Goal: Task Accomplishment & Management: Use online tool/utility

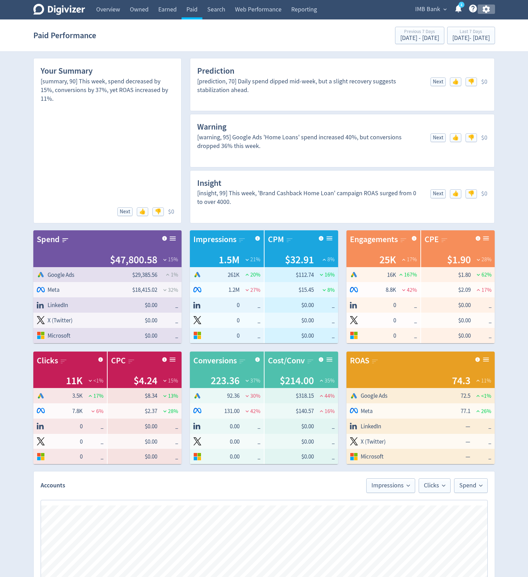
click at [488, 10] on icon "button" at bounding box center [485, 10] width 7 height 8
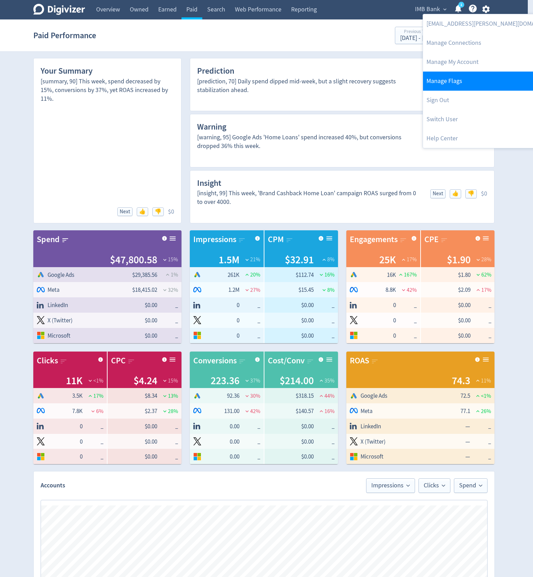
click at [470, 78] on link "Manage Flags" at bounding box center [494, 81] width 142 height 19
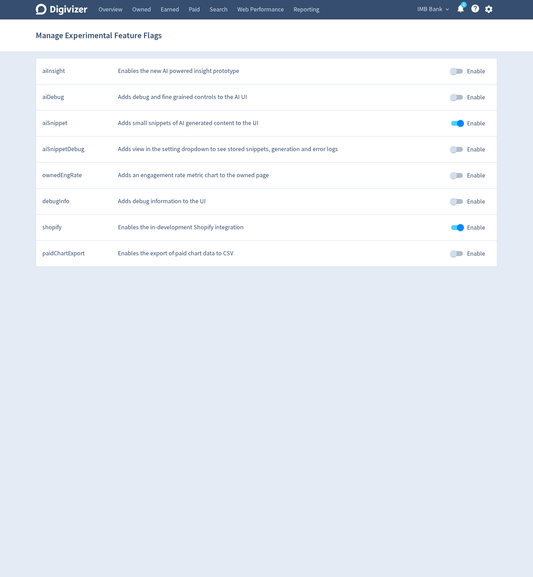
click at [457, 149] on input "Enable" at bounding box center [454, 149] width 40 height 13
checkbox input "true"
click at [492, 10] on icon "button" at bounding box center [488, 9] width 9 height 9
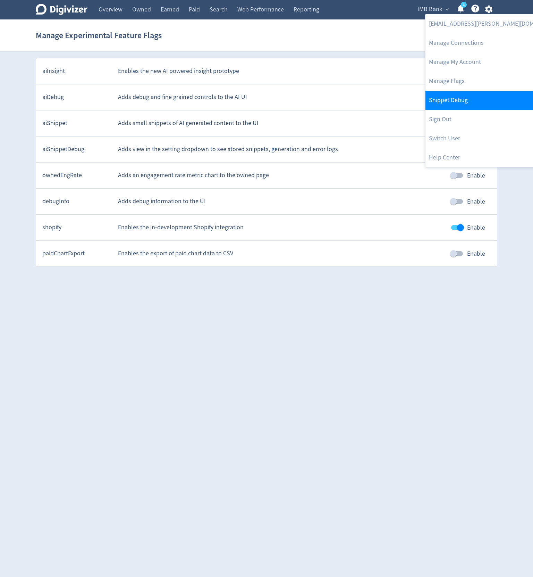
click at [444, 100] on link "Snippet Debug" at bounding box center [497, 100] width 142 height 19
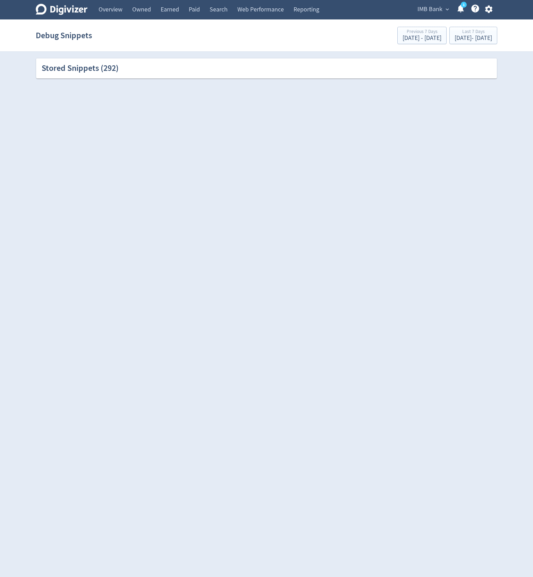
click at [123, 77] on div "Stored Snippets ( 292 )" at bounding box center [266, 68] width 461 height 20
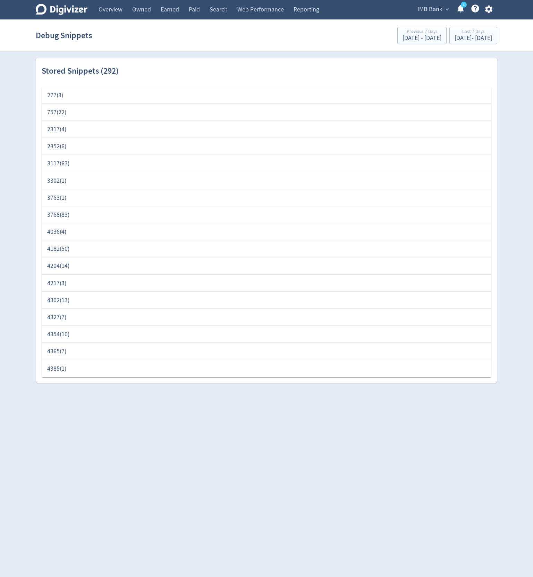
click at [128, 68] on div "Stored Snippets ( 292 )" at bounding box center [267, 71] width 450 height 12
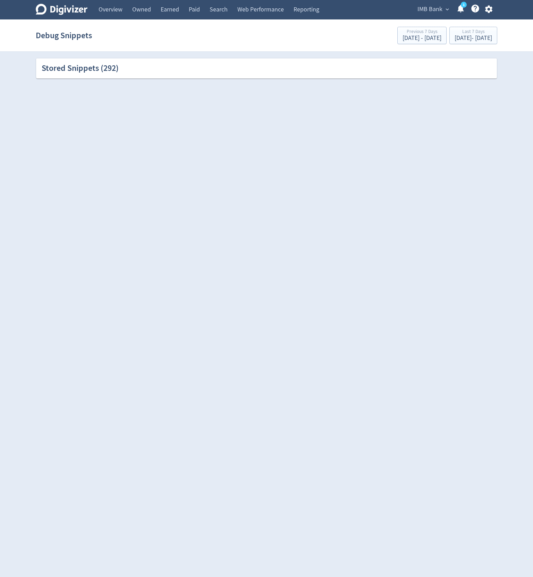
click at [128, 68] on div "Stored Snippets ( 292 )" at bounding box center [267, 68] width 450 height 12
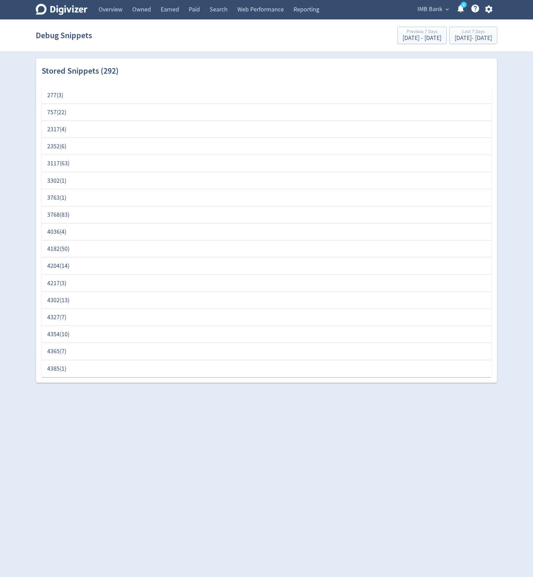
click at [76, 95] on div "277 ( 3 )" at bounding box center [266, 95] width 439 height 9
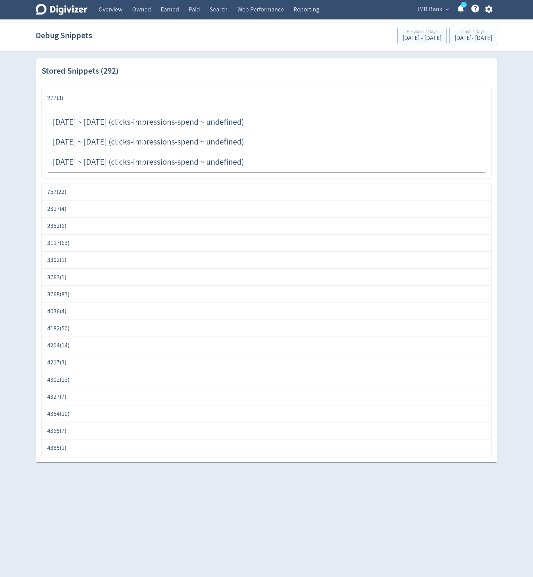
click at [140, 125] on div "[DATE] ~ [DATE] (clicks-impressions-spend ~ undefined)" at bounding box center [148, 122] width 191 height 12
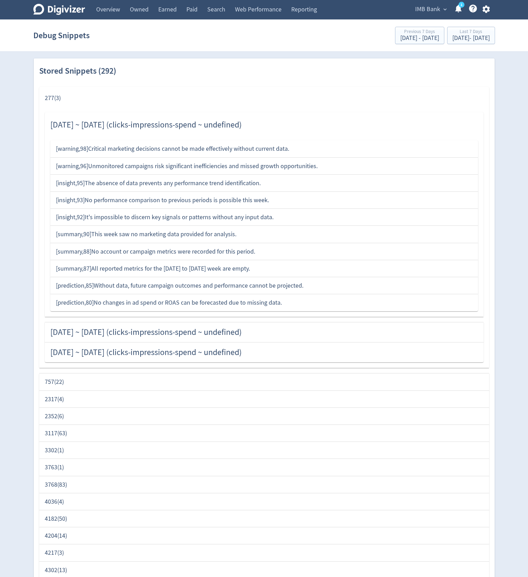
click at [140, 125] on div "[DATE] ~ [DATE] (clicks-impressions-spend ~ undefined)" at bounding box center [145, 125] width 191 height 12
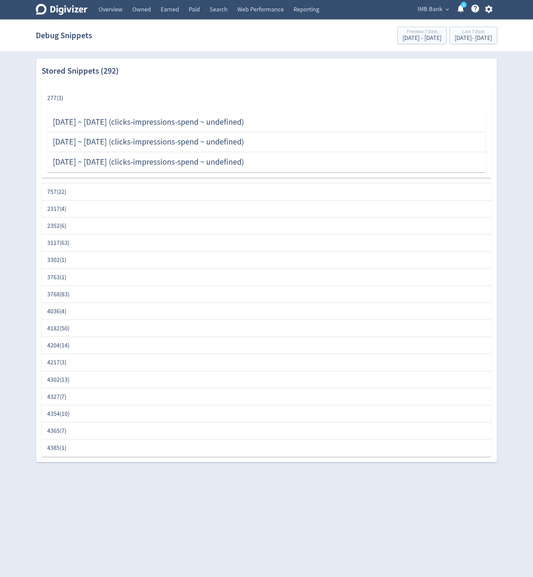
click at [142, 137] on div "[DATE] ~ [DATE] (clicks-impressions-spend ~ undefined)" at bounding box center [148, 142] width 191 height 12
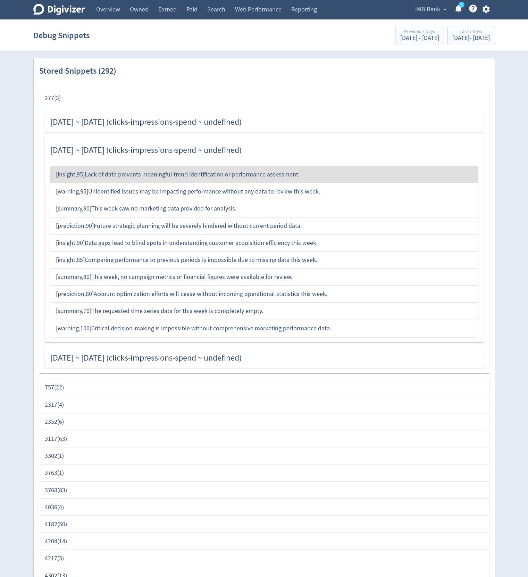
click at [41, 148] on div "[DATE] ~ [DATE] (clicks-impressions-spend ~ undefined) [ warning , 98 ] Critica…" at bounding box center [264, 241] width 450 height 264
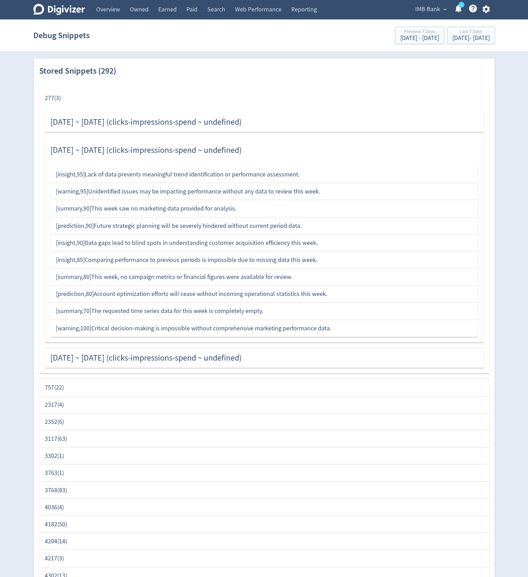
click at [117, 147] on div "[DATE] ~ [DATE] (clicks-impressions-spend ~ undefined)" at bounding box center [145, 150] width 191 height 12
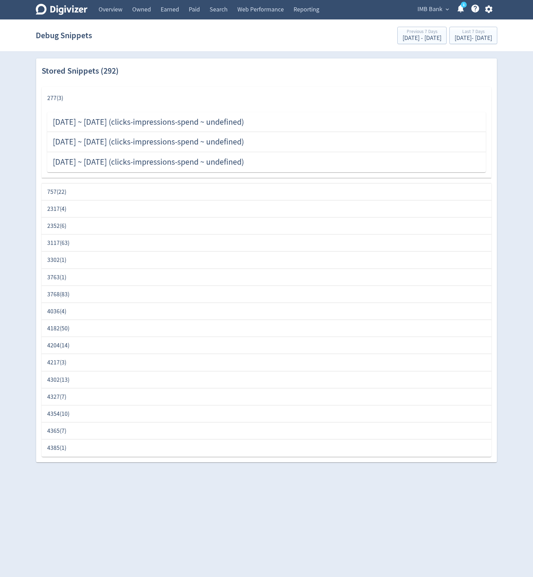
click at [89, 194] on div "757 ( 22 )" at bounding box center [266, 191] width 439 height 9
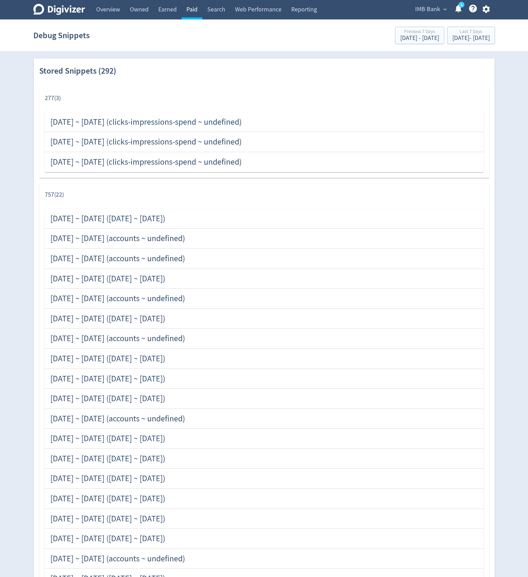
click at [202, 8] on link "Paid" at bounding box center [192, 9] width 21 height 19
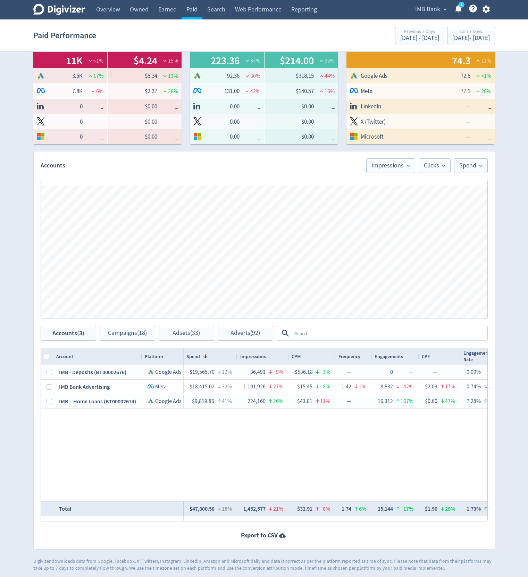
scroll to position [322, 0]
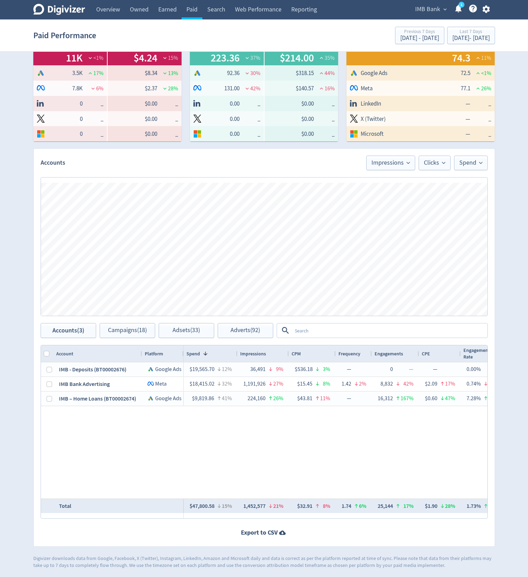
click at [347, 327] on textarea at bounding box center [389, 330] width 195 height 13
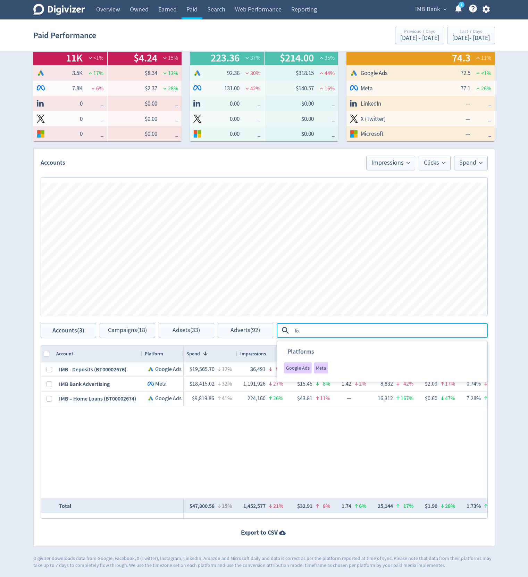
type textarea "foo"
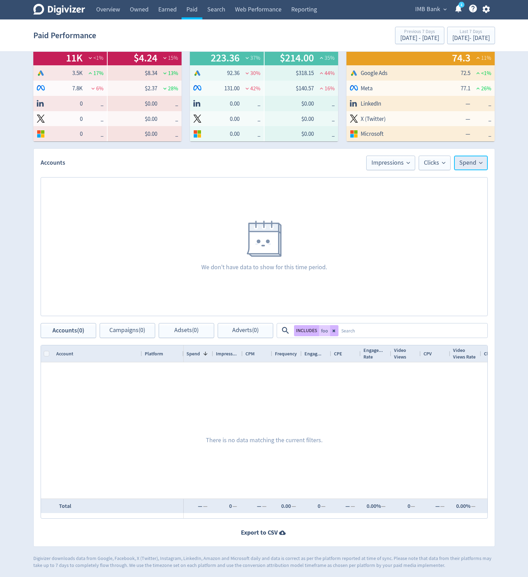
click at [479, 163] on icon at bounding box center [480, 162] width 3 height 3
click at [445, 247] on li "CPM" at bounding box center [454, 250] width 67 height 16
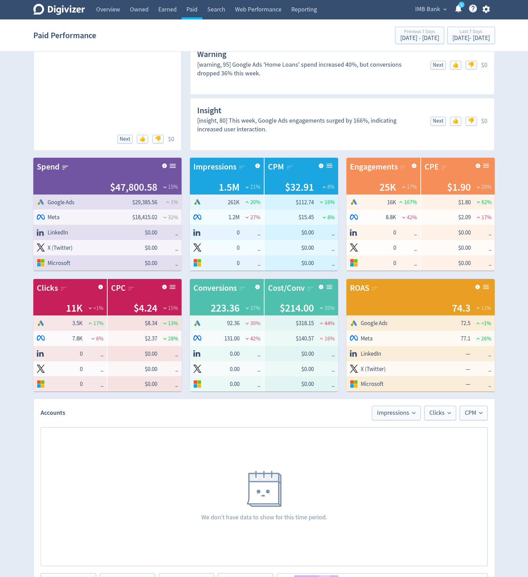
scroll to position [0, 0]
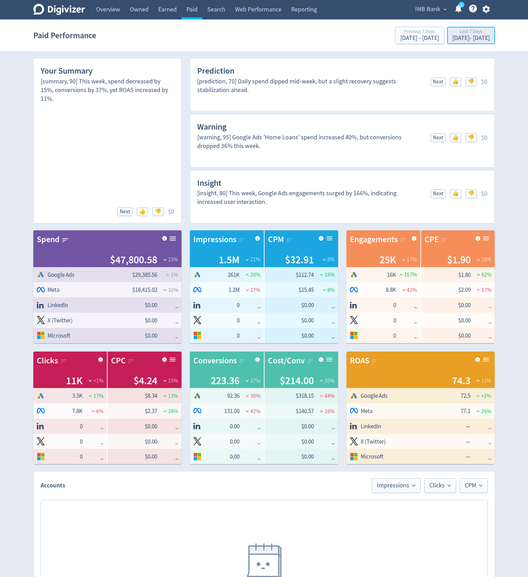
click at [469, 40] on div "[DATE] - [DATE]" at bounding box center [470, 38] width 37 height 6
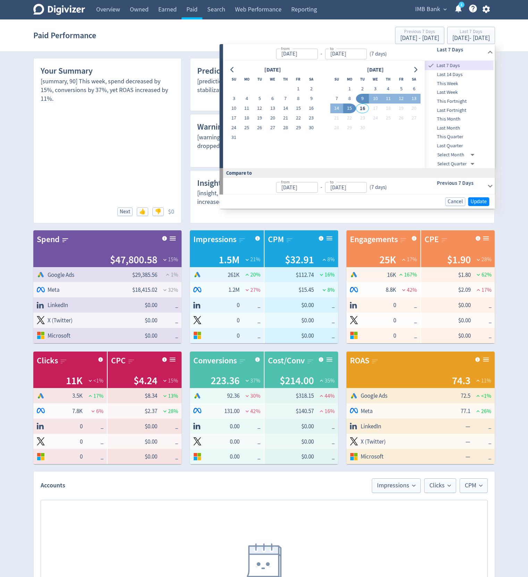
click at [463, 100] on span "This Fortnight" at bounding box center [459, 102] width 69 height 8
type input "[DATE]"
click at [478, 200] on span "Update" at bounding box center [479, 201] width 16 height 5
